Goal: Check status: Check status

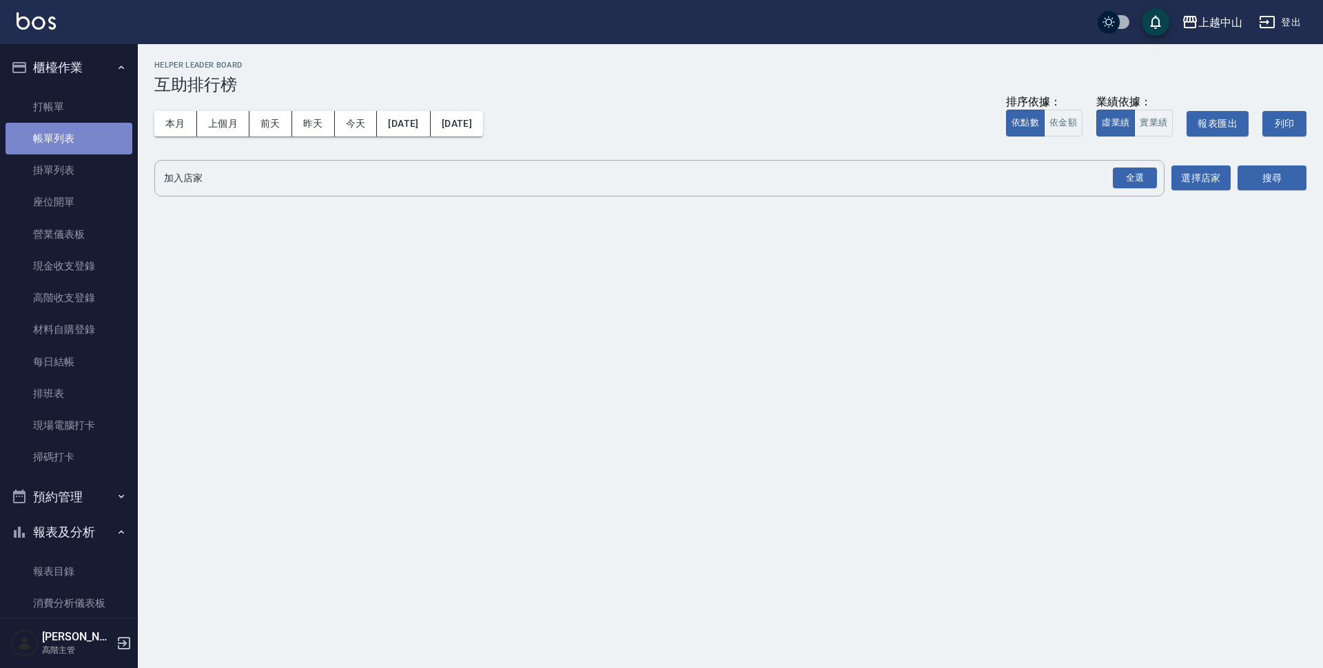
click at [79, 146] on link "帳單列表" at bounding box center [69, 139] width 127 height 32
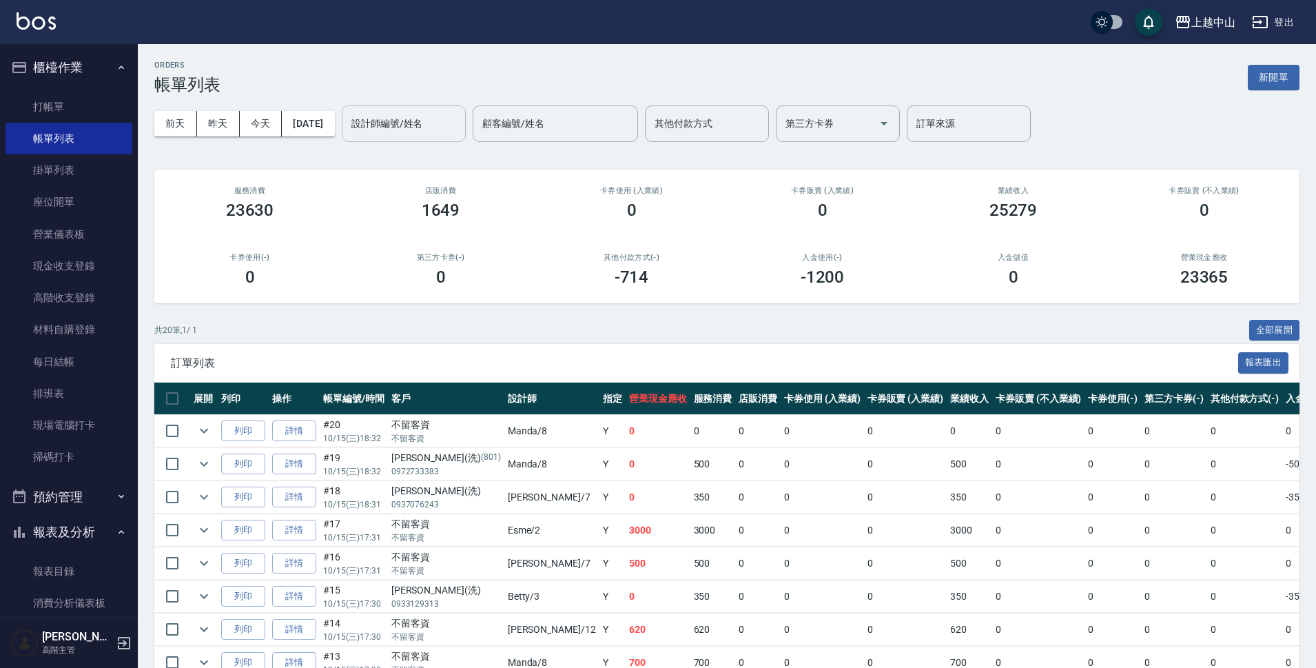
click at [432, 130] on input "設計師編號/姓名" at bounding box center [404, 124] width 112 height 24
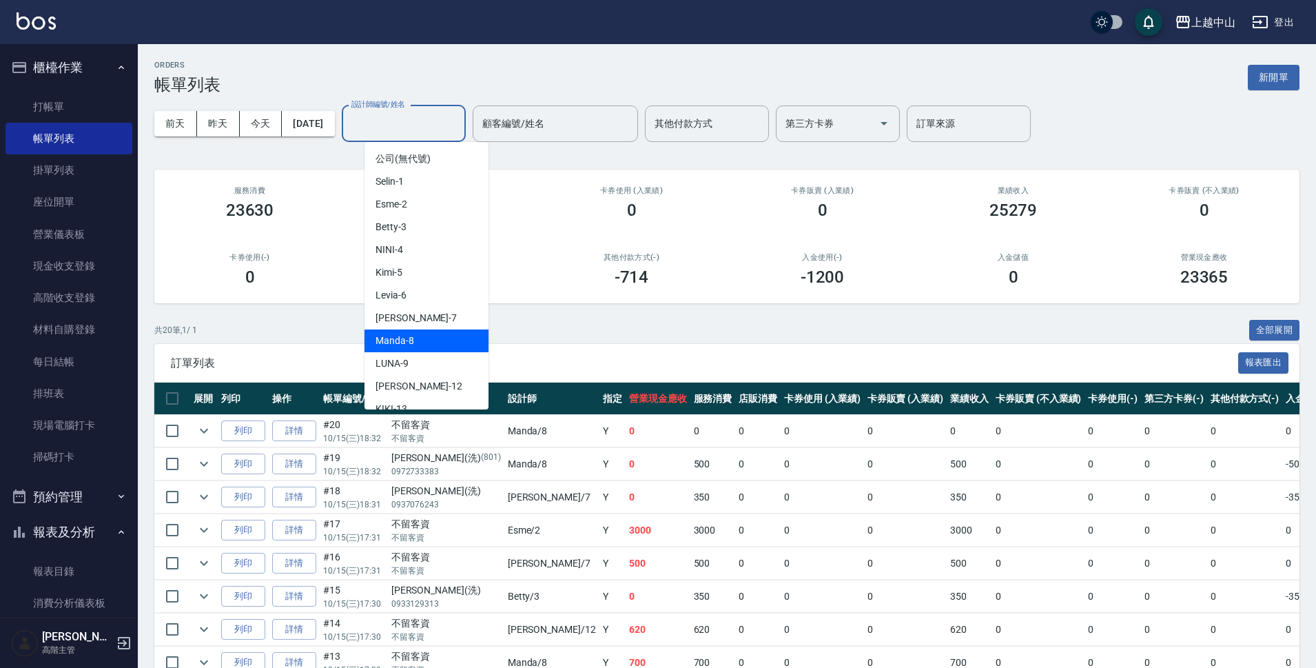
click at [420, 338] on div "Manda -8" at bounding box center [426, 340] width 124 height 23
type input "Manda-8"
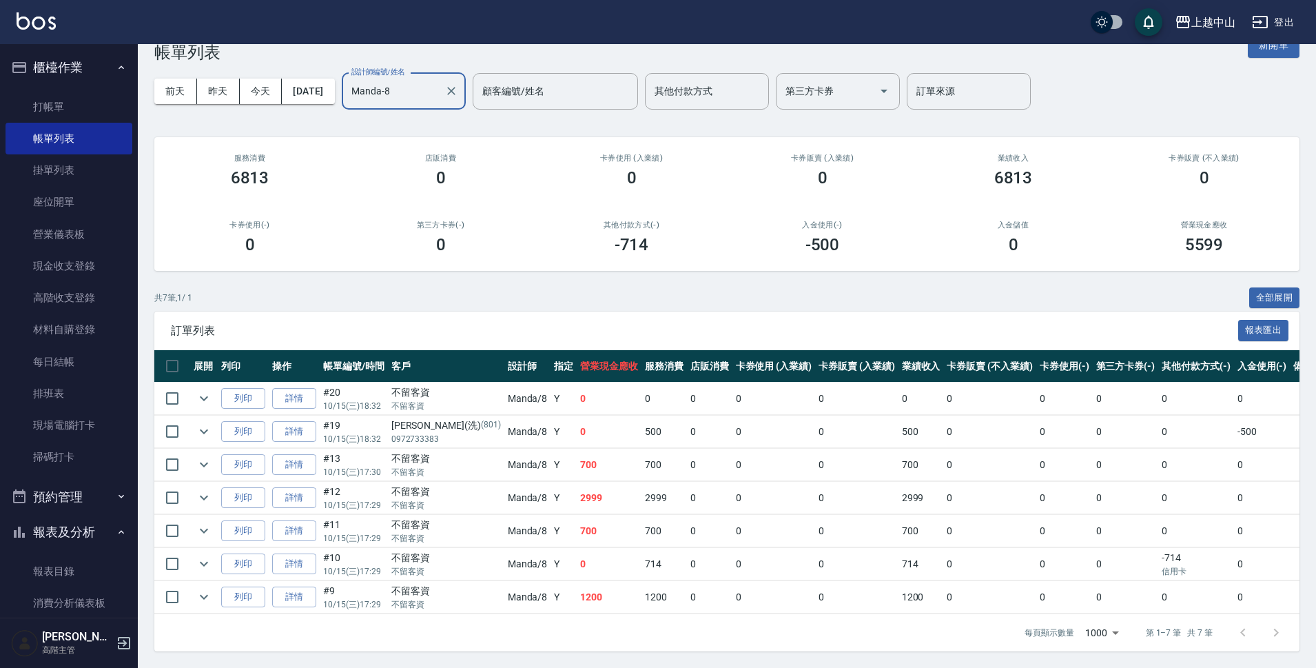
scroll to position [44, 0]
click at [302, 421] on link "詳情" at bounding box center [294, 431] width 44 height 21
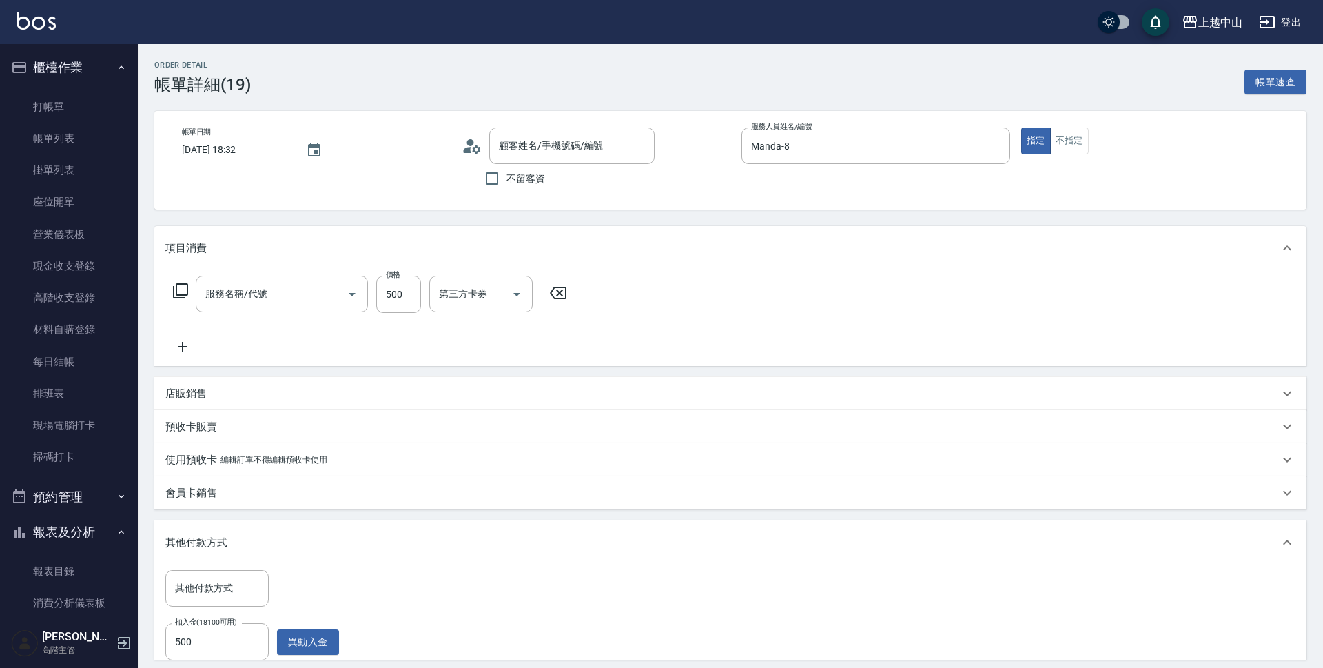
type input "[DATE] 18:32"
type input "Manda-8"
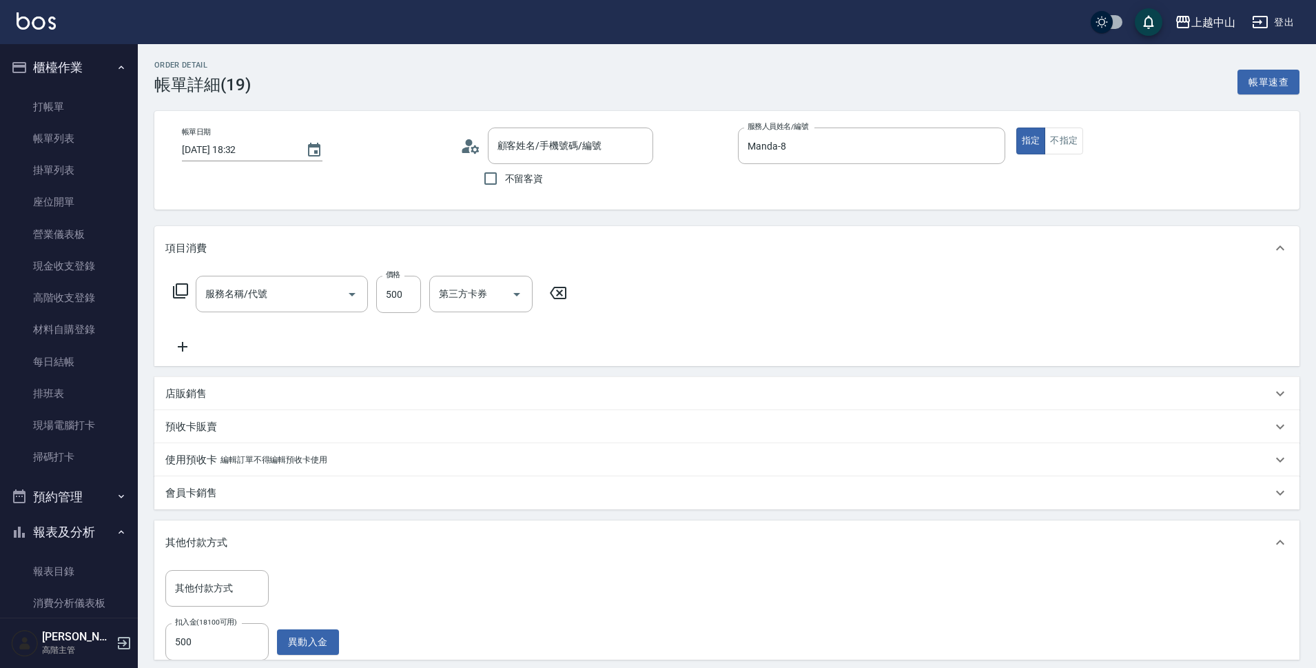
type input "洗髮 (女)(605)"
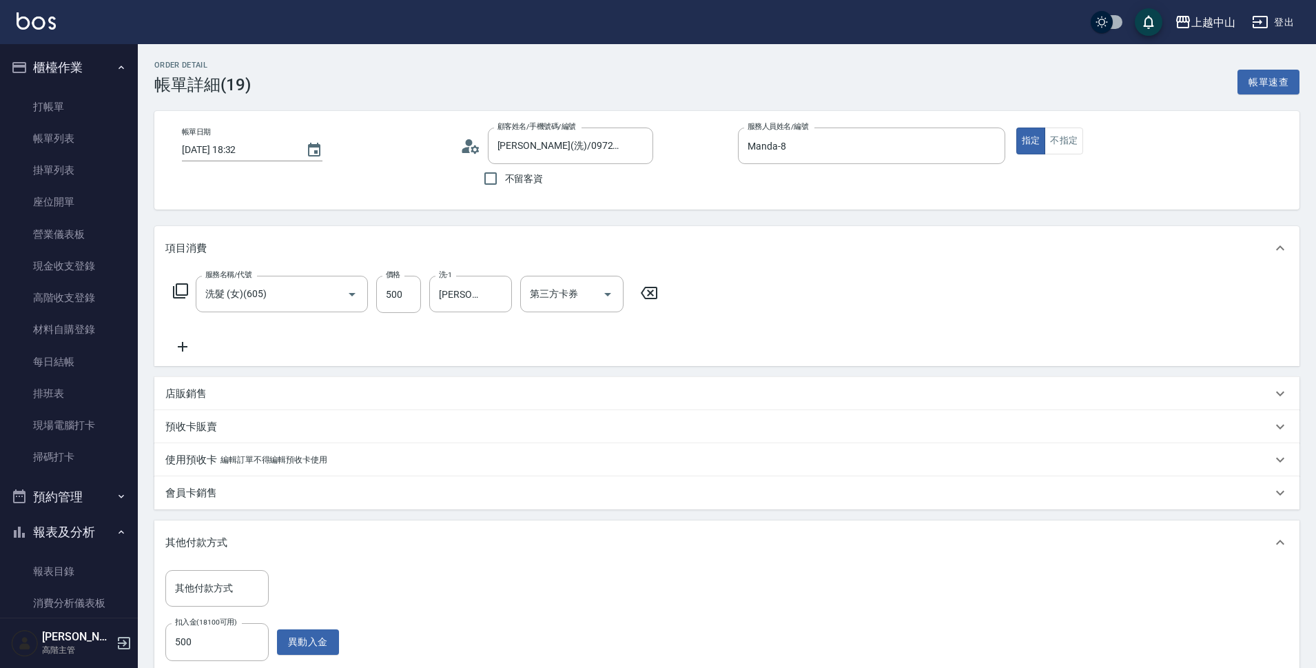
type input "[PERSON_NAME](洗)/0972733383/801"
drag, startPoint x: 1315, startPoint y: 223, endPoint x: 1314, endPoint y: 373, distance: 149.5
click at [1314, 373] on div "Order detail 帳單詳細 (19) 帳單速查 帳單日期 [DATE] 18:32 顧客姓名/手機號碼/編號 [PERSON_NAME](洗)/097…" at bounding box center [727, 451] width 1178 height 814
click at [58, 150] on link "帳單列表" at bounding box center [69, 139] width 127 height 32
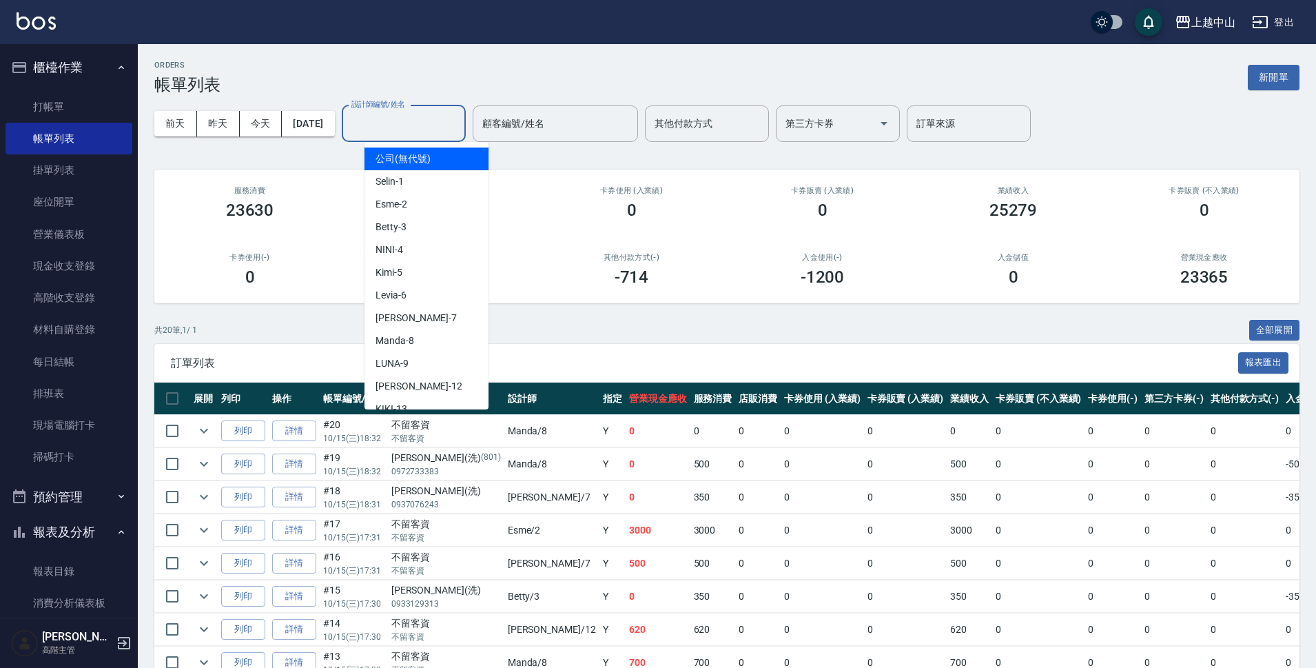
click at [407, 123] on input "設計師編號/姓名" at bounding box center [404, 124] width 112 height 24
click at [238, 311] on div "ORDERS 帳單列表 新開單 [DATE] [DATE] [DATE] [DATE] 設計師編號/姓名 設計師編號/姓名 顧客編號/姓名 顧客編號/姓名 其…" at bounding box center [727, 587] width 1178 height 1086
